Goal: Task Accomplishment & Management: Manage account settings

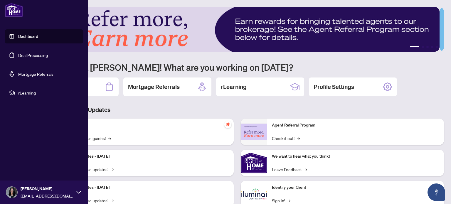
click at [38, 53] on link "Deal Processing" at bounding box center [33, 55] width 30 height 5
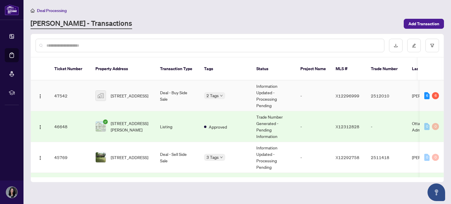
click at [238, 94] on td "2 Tags" at bounding box center [225, 95] width 52 height 31
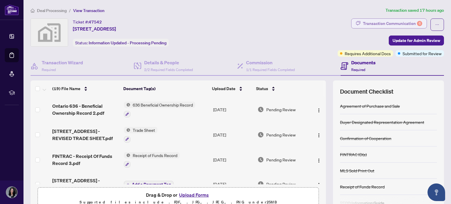
click at [379, 21] on div "Transaction Communication 6" at bounding box center [392, 23] width 59 height 9
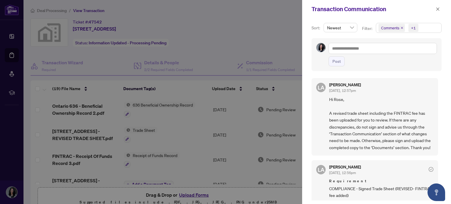
click at [230, 30] on div at bounding box center [225, 102] width 451 height 204
click at [439, 8] on icon "close" at bounding box center [437, 8] width 3 height 3
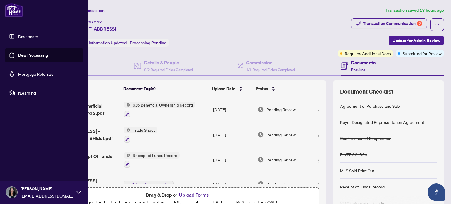
click at [18, 55] on link "Deal Processing" at bounding box center [33, 55] width 30 height 5
